Goal: Information Seeking & Learning: Learn about a topic

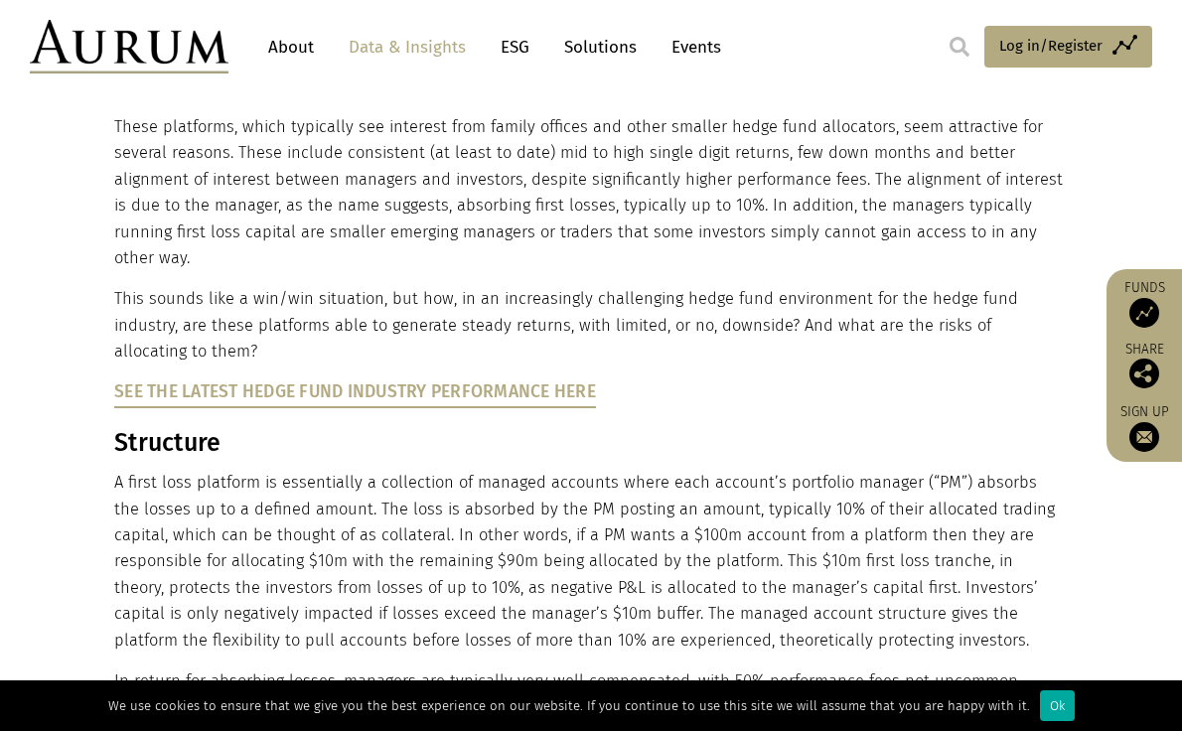
scroll to position [559, 0]
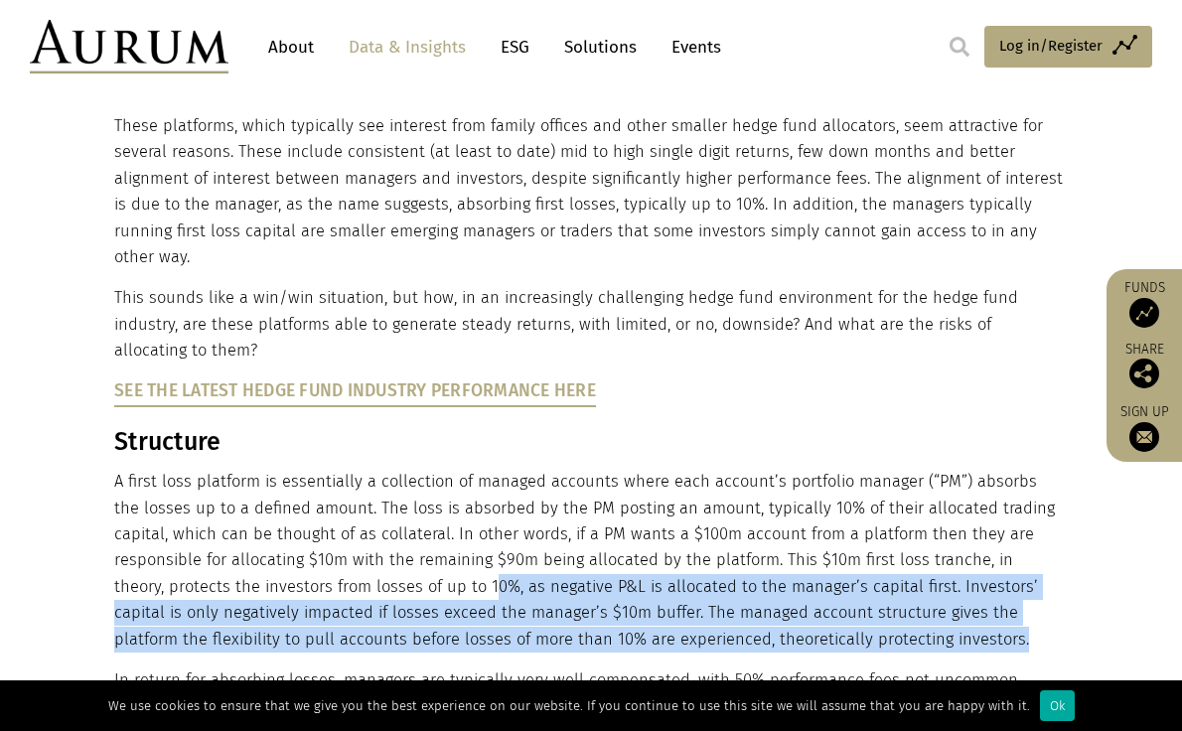
drag, startPoint x: 790, startPoint y: 607, endPoint x: 345, endPoint y: 563, distance: 447.2
click at [345, 563] on p "A first loss platform is essentially a collection of managed accounts where eac…" at bounding box center [588, 561] width 949 height 184
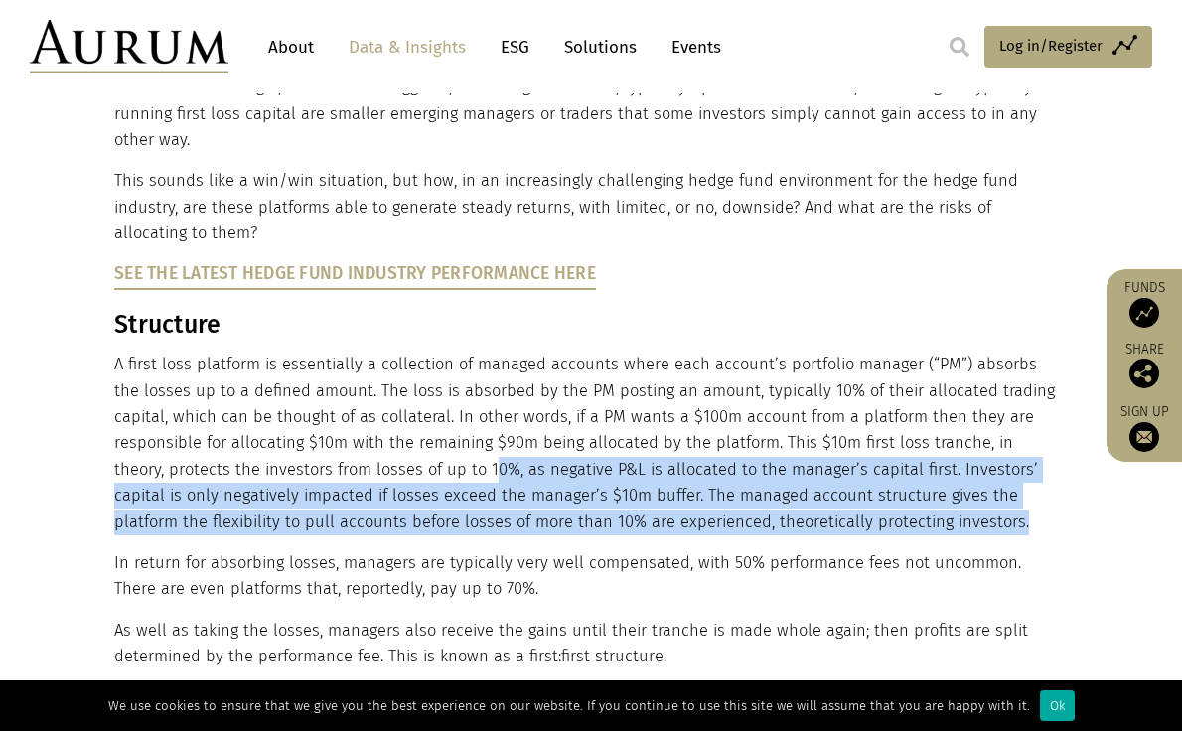
scroll to position [676, 0]
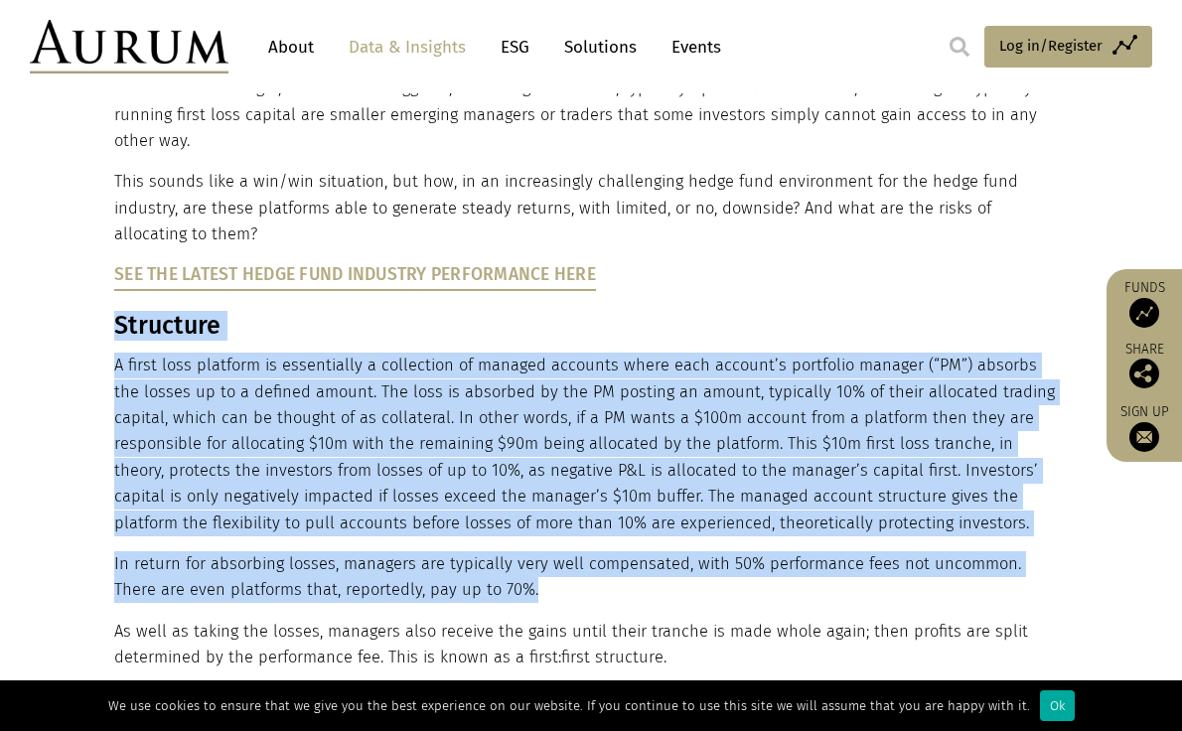
drag, startPoint x: 513, startPoint y: 567, endPoint x: 111, endPoint y: 300, distance: 482.2
copy div "Loremipsu D sitam cons adipisci el seddoeiusmo t incididunt ut laboree dolorema…"
drag, startPoint x: 280, startPoint y: 406, endPoint x: 158, endPoint y: 418, distance: 122.8
click at [158, 418] on p "A first loss platform is essentially a collection of managed accounts where eac…" at bounding box center [588, 445] width 949 height 184
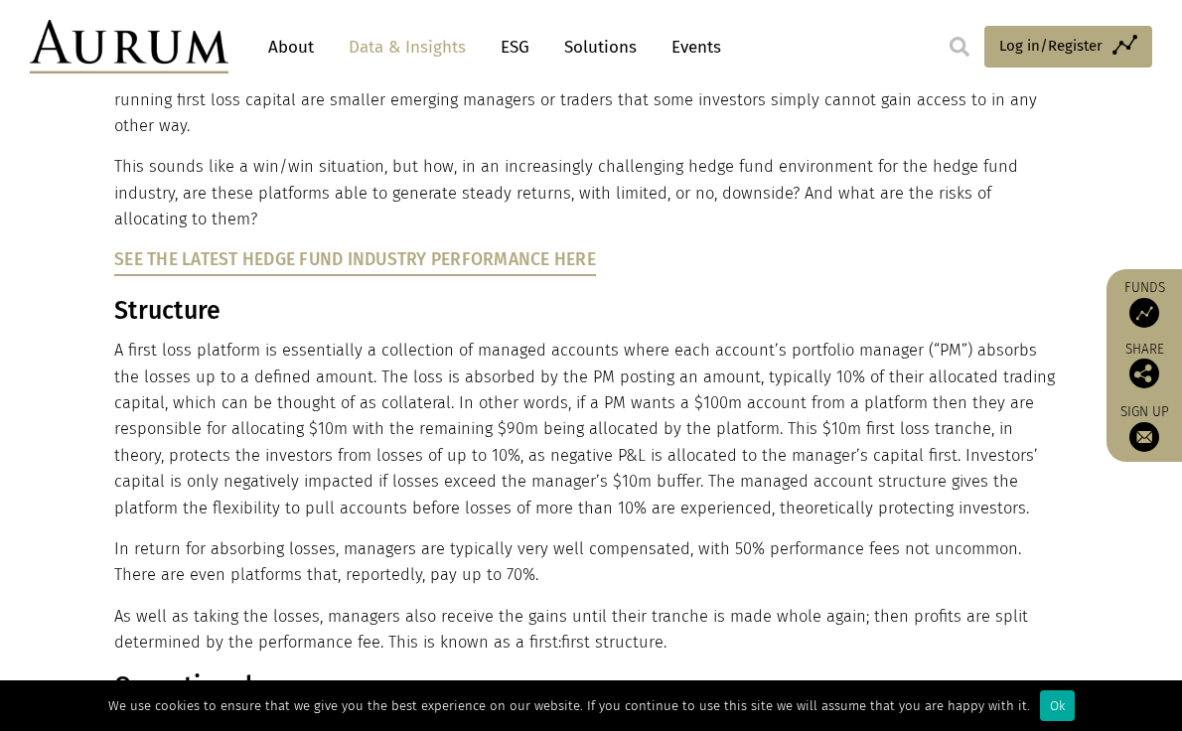
scroll to position [689, 0]
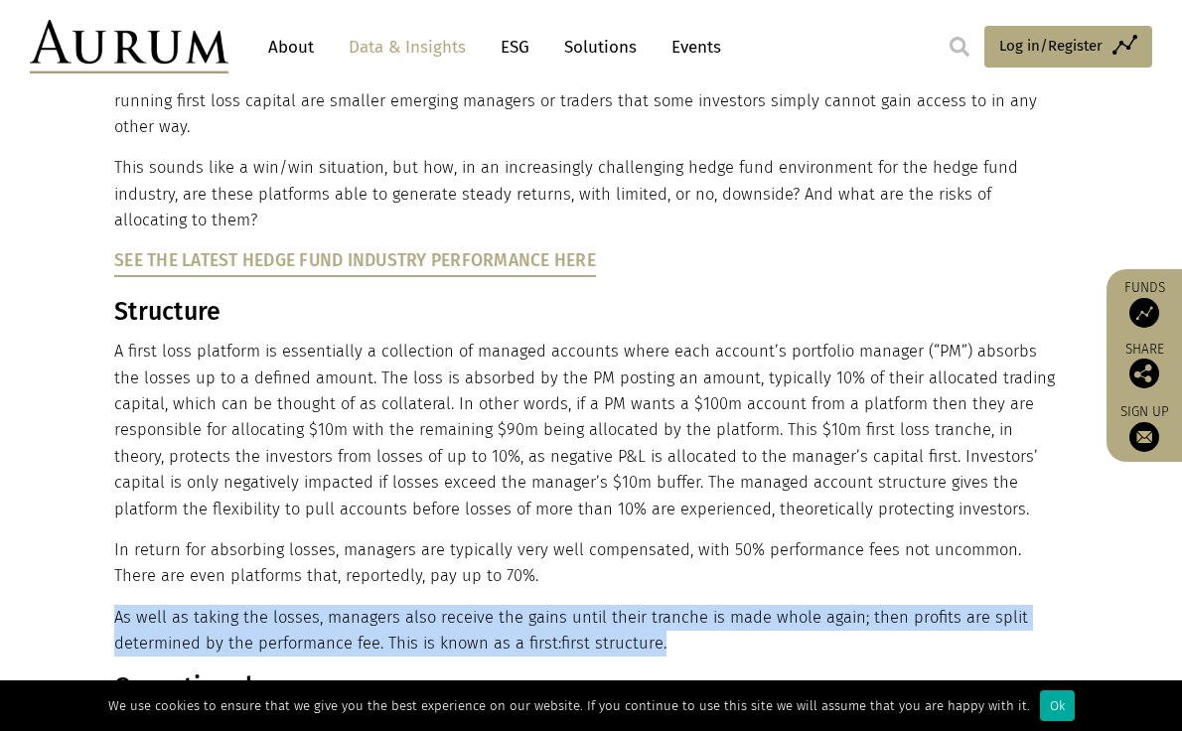
drag, startPoint x: 673, startPoint y: 619, endPoint x: 114, endPoint y: 598, distance: 558.7
click at [114, 605] on p "As well as taking the losses, managers also receive the gains until their tranc…" at bounding box center [588, 631] width 949 height 53
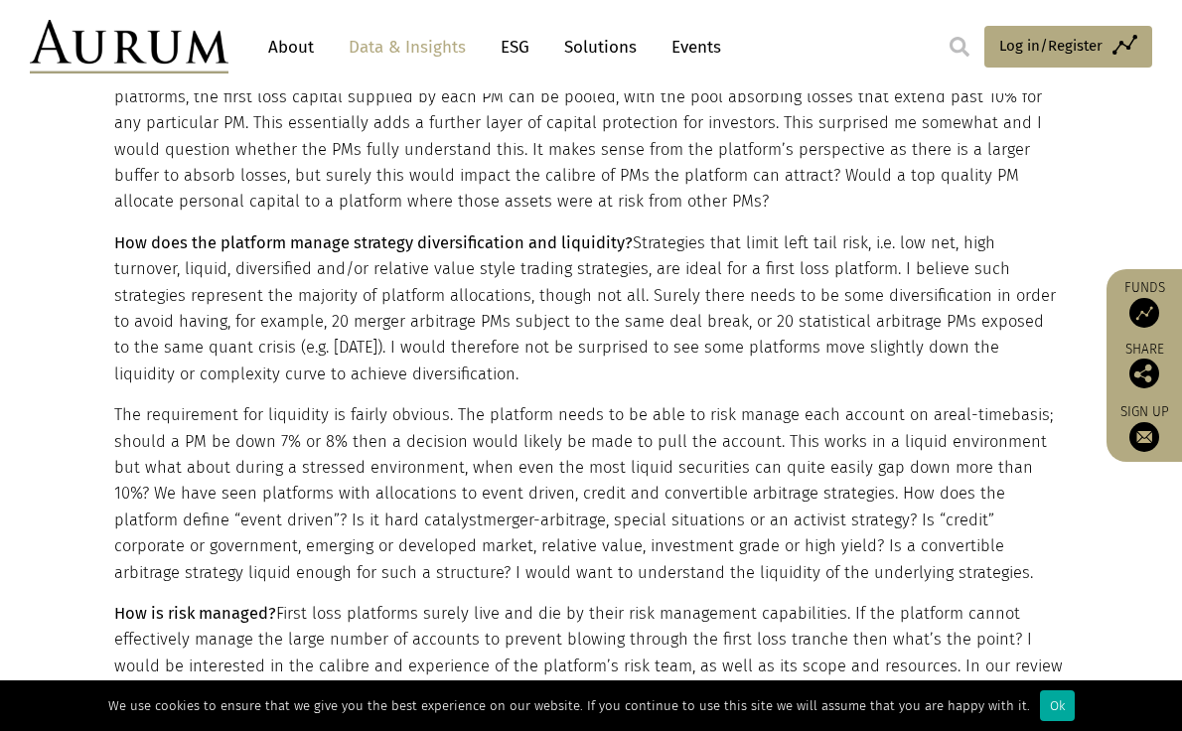
scroll to position [1771, 0]
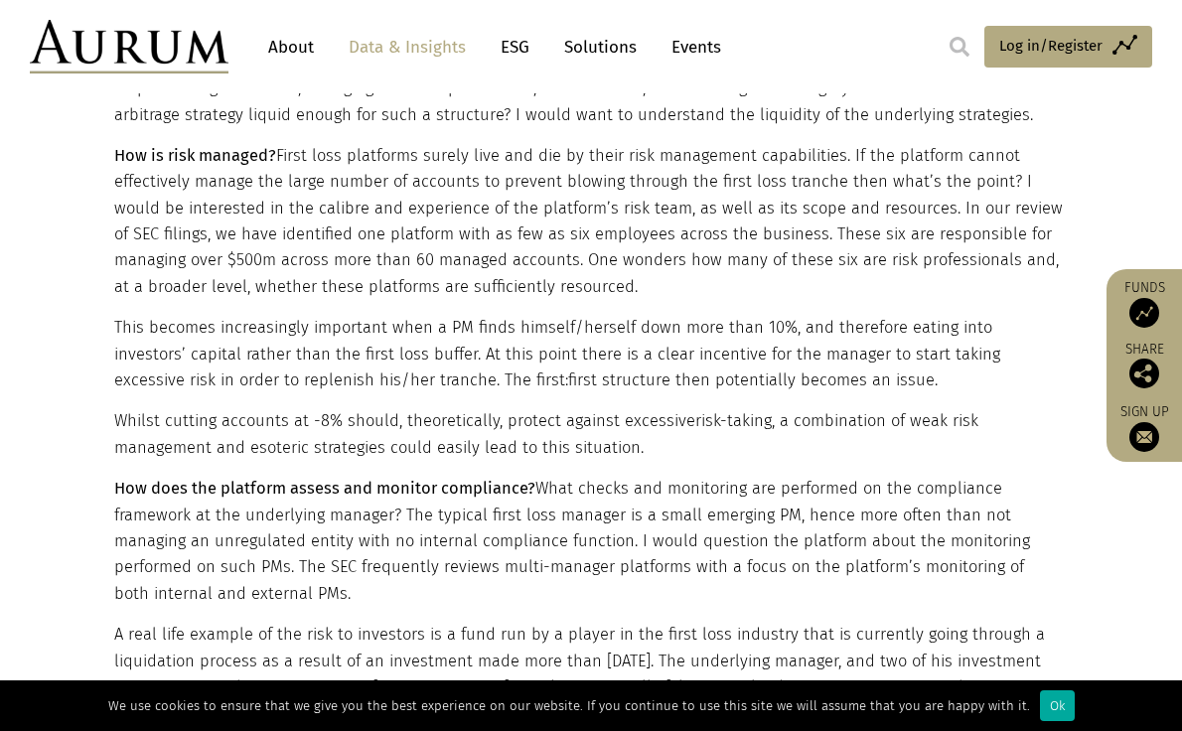
click at [109, 578] on div "These platforms, which typically see interest from family offices and other sma…" at bounding box center [590, 234] width 993 height 3585
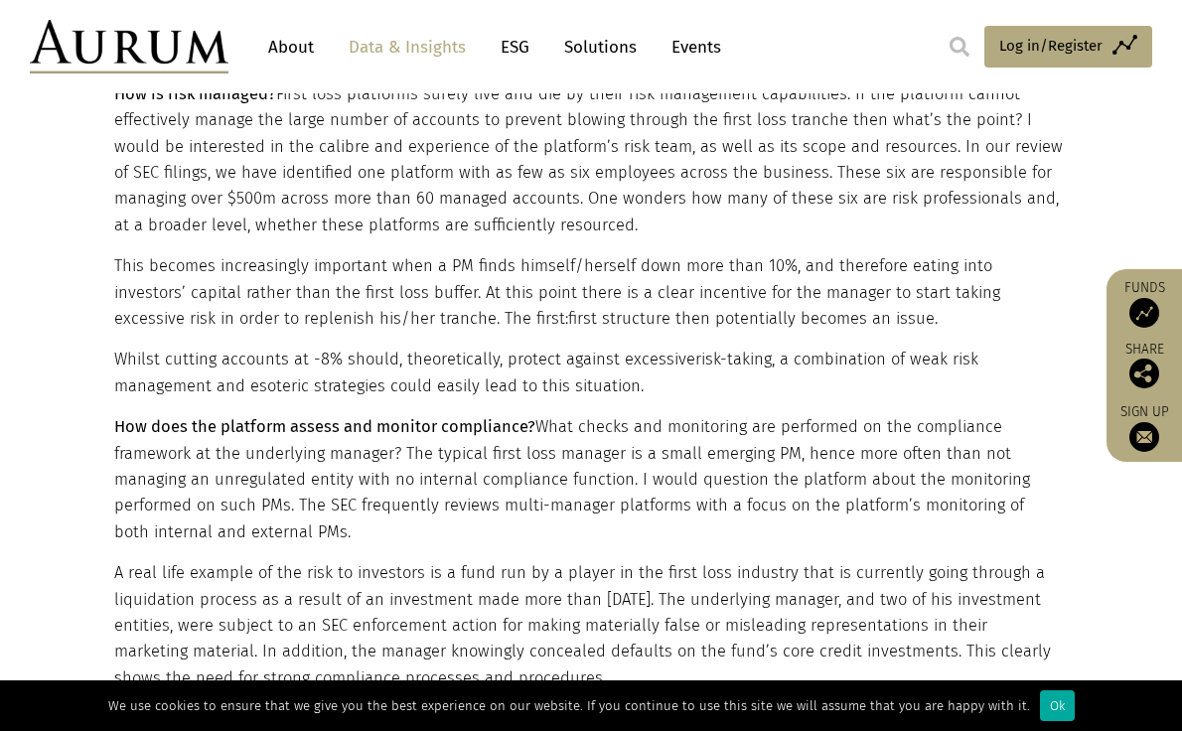
scroll to position [2291, 0]
